Goal: Book appointment/travel/reservation

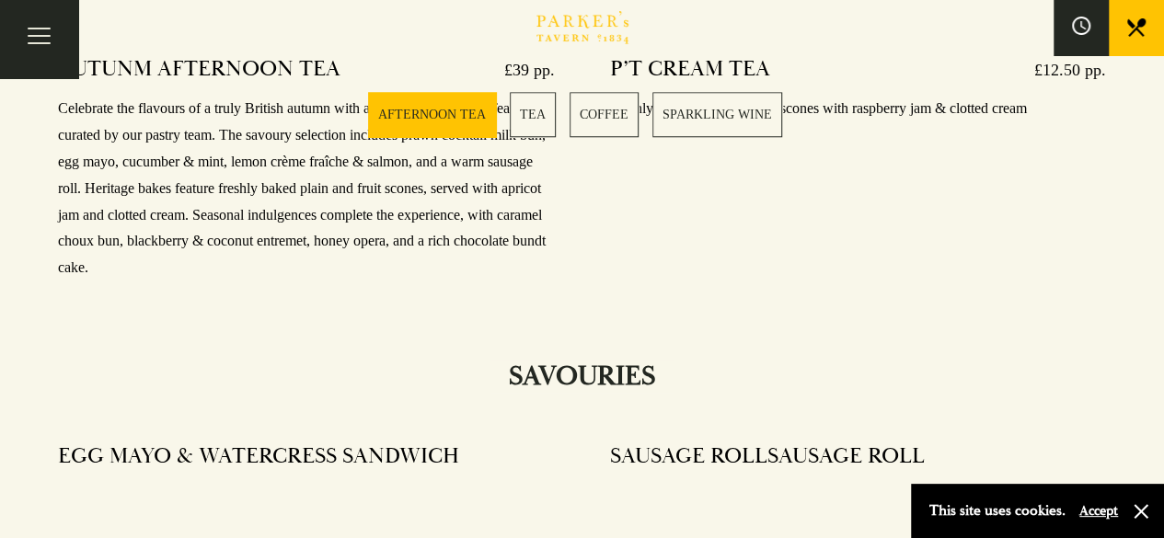
scroll to position [808, 0]
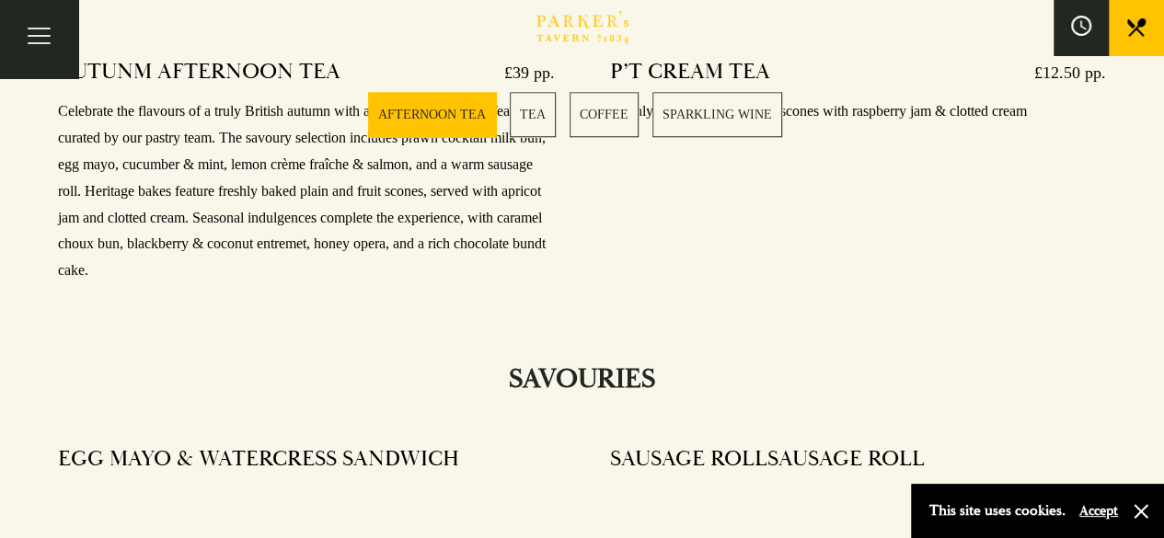
click at [1082, 25] on icon at bounding box center [1081, 26] width 20 height 20
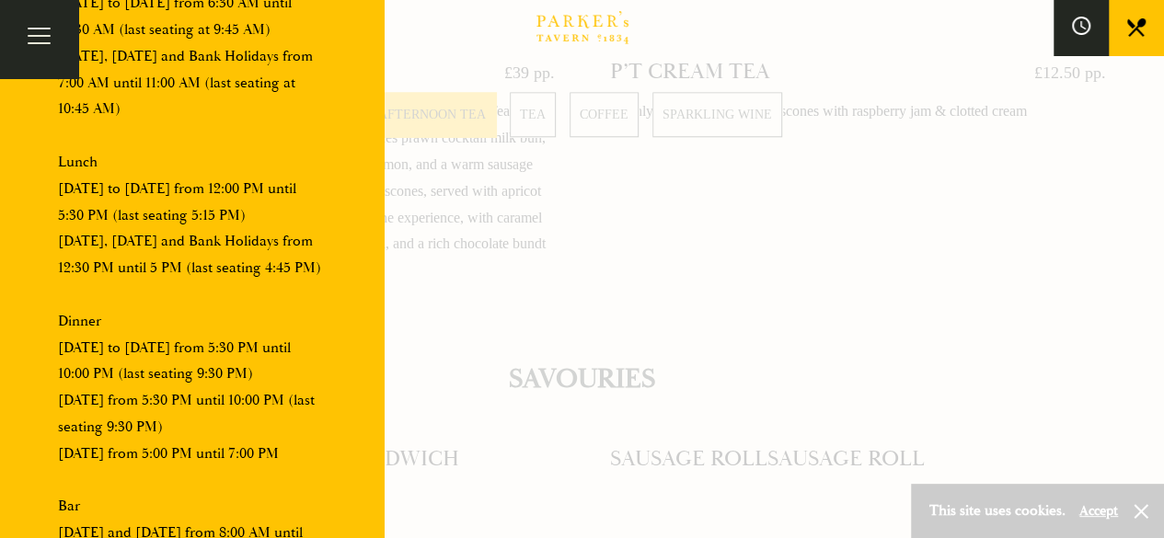
scroll to position [342, 0]
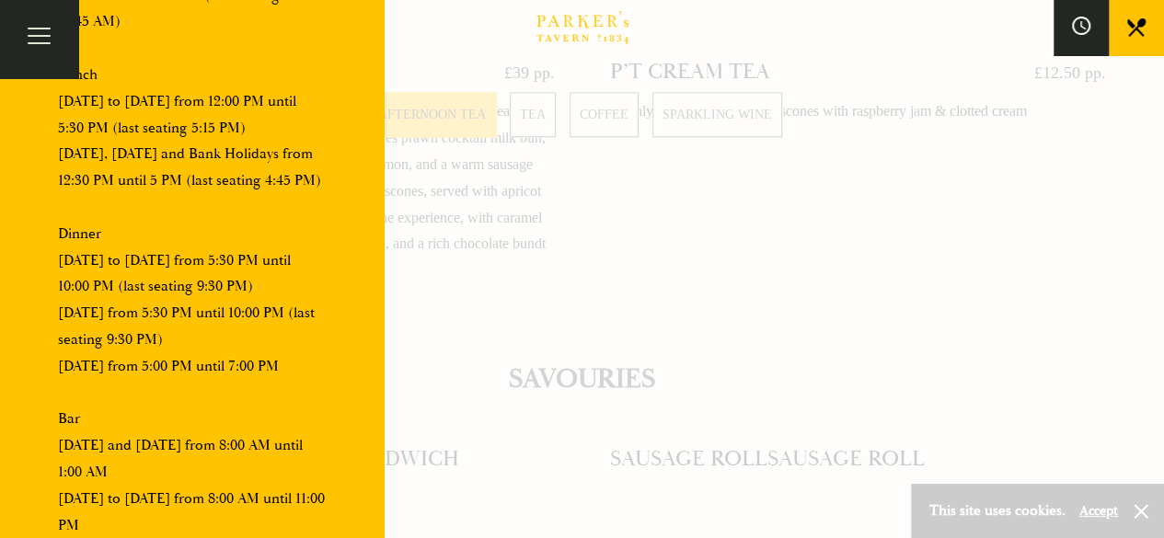
click at [1134, 20] on icon at bounding box center [1136, 27] width 18 height 18
click at [599, 241] on div at bounding box center [582, 269] width 1164 height 538
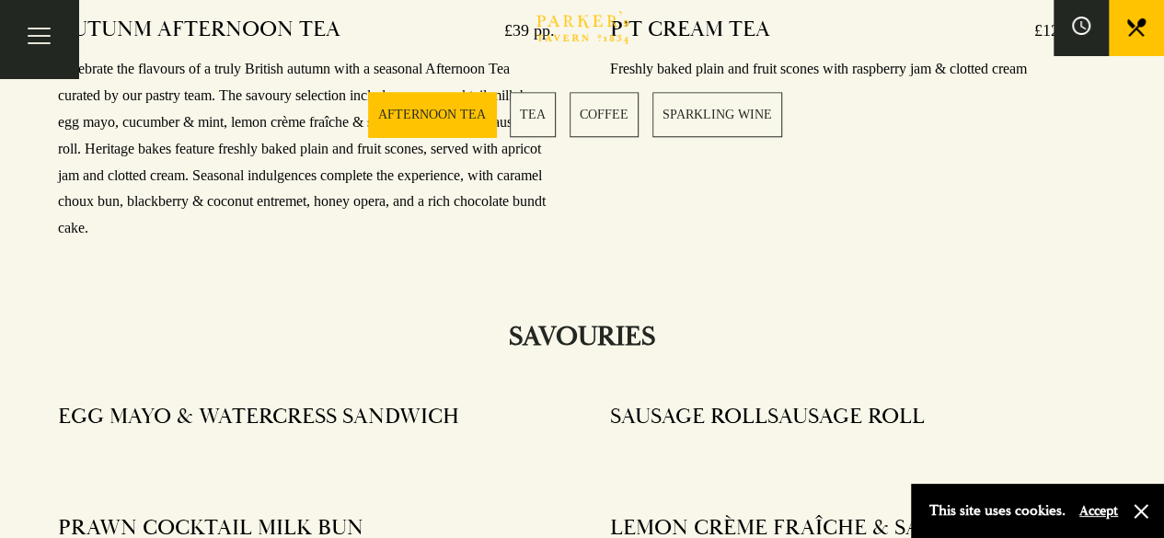
scroll to position [842, 0]
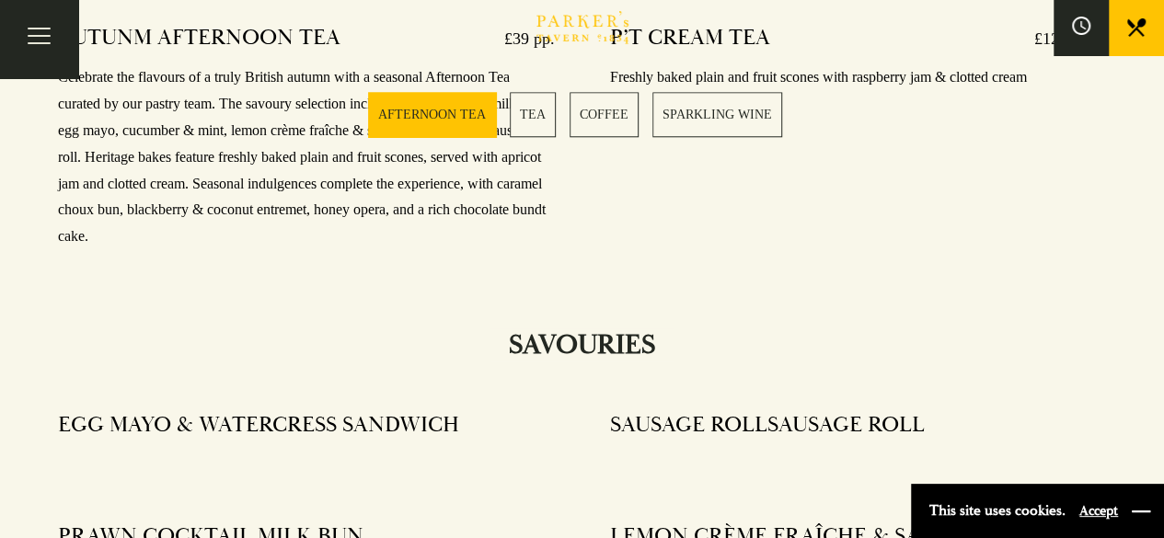
click at [1132, 509] on button "button" at bounding box center [1141, 511] width 18 height 18
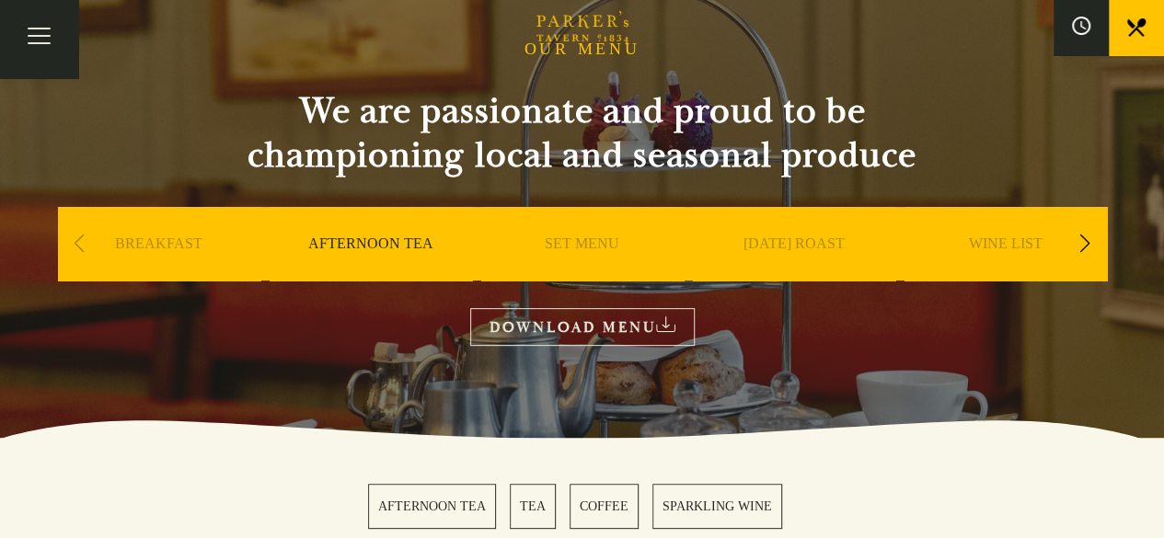
scroll to position [0, 0]
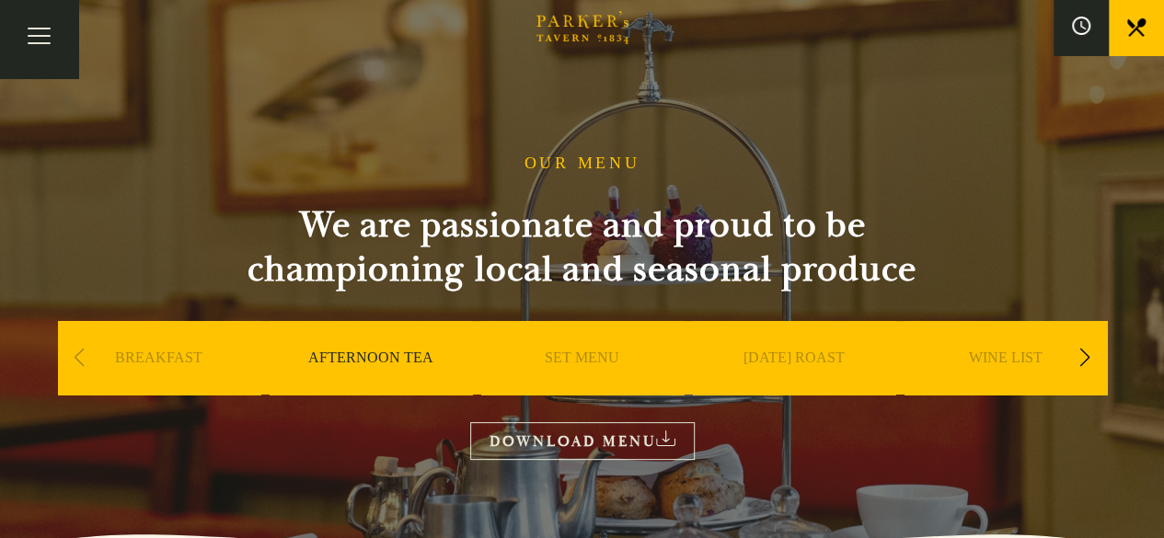
click at [383, 362] on link "AFTERNOON TEA" at bounding box center [370, 386] width 125 height 74
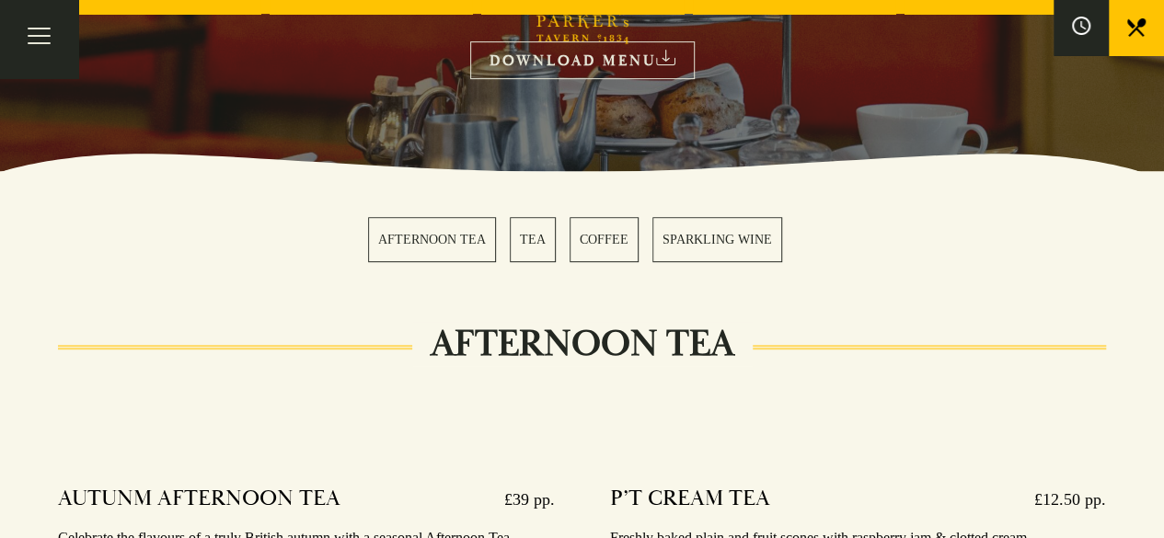
scroll to position [383, 0]
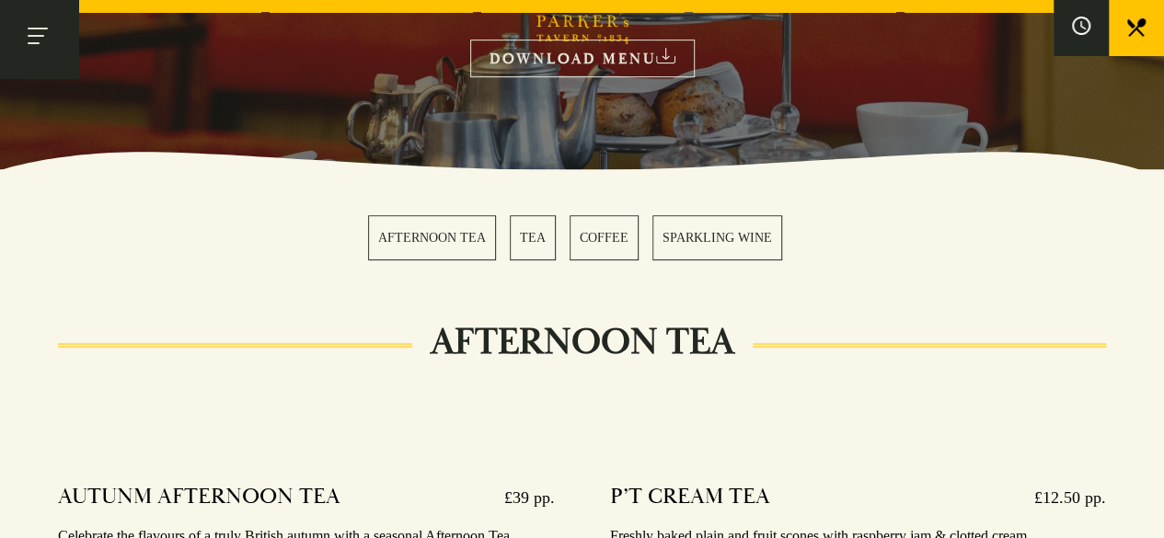
click at [46, 38] on button "Toggle navigation" at bounding box center [39, 39] width 78 height 78
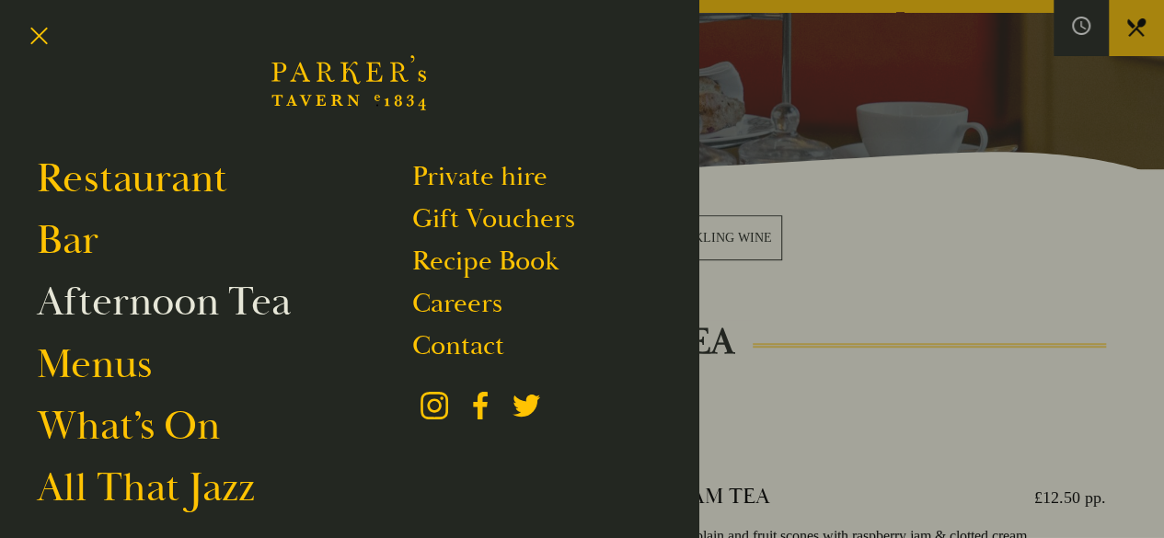
click at [144, 310] on link "Afternoon Tea" at bounding box center [164, 302] width 254 height 52
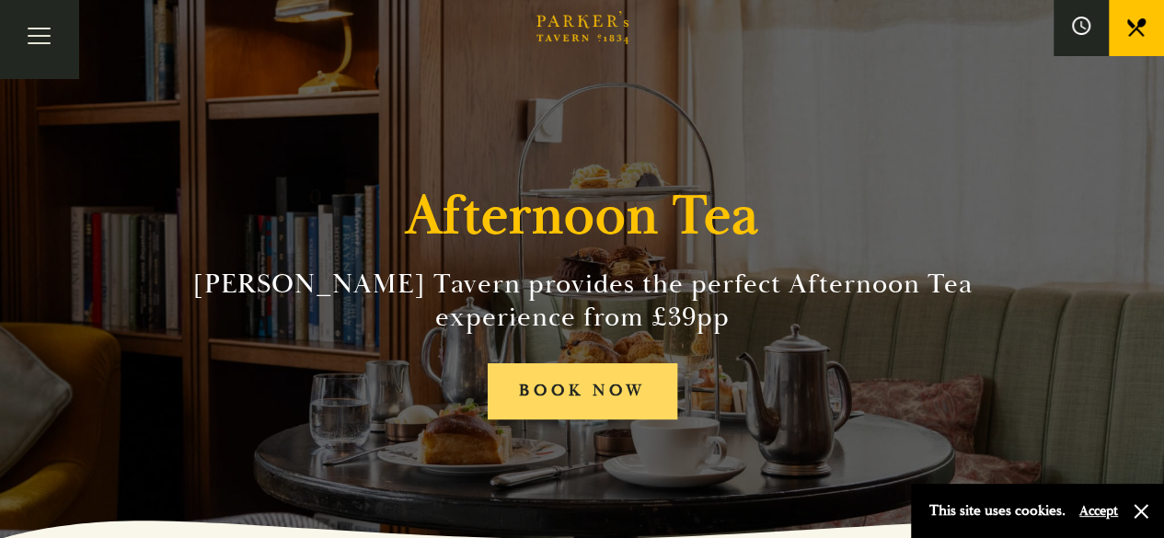
click at [587, 378] on link "BOOK NOW" at bounding box center [583, 391] width 190 height 56
